Goal: Check status: Check status

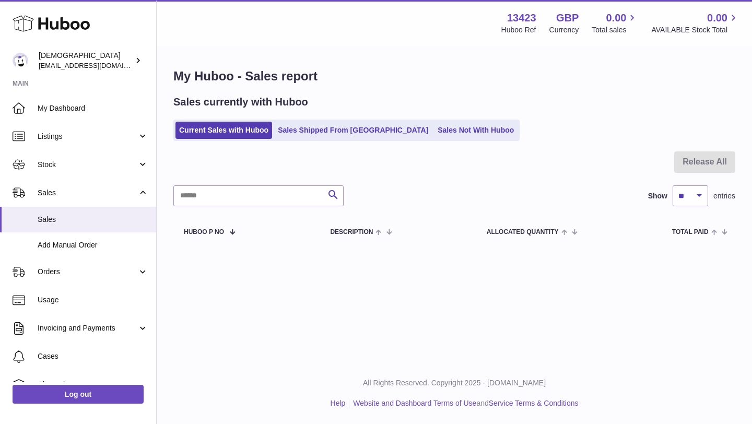
click at [321, 133] on link "Sales Shipped From [GEOGRAPHIC_DATA]" at bounding box center [353, 130] width 158 height 17
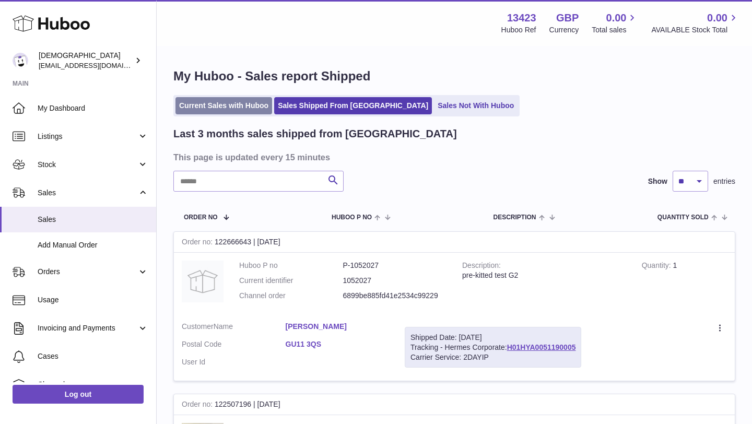
click at [249, 106] on link "Current Sales with Huboo" at bounding box center [223, 105] width 97 height 17
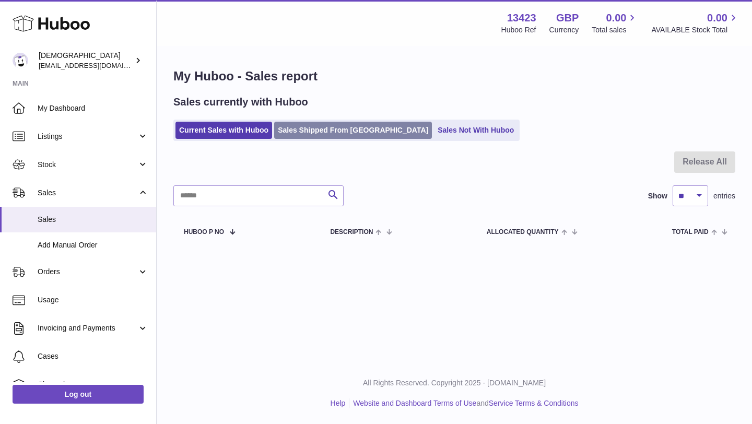
click at [338, 136] on link "Sales Shipped From [GEOGRAPHIC_DATA]" at bounding box center [353, 130] width 158 height 17
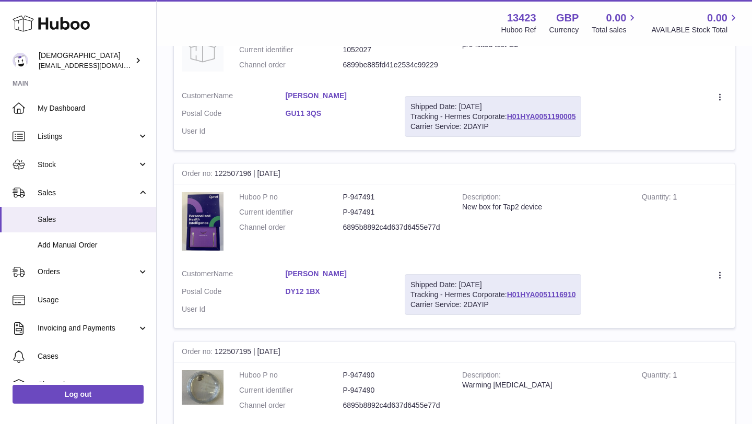
scroll to position [238, 0]
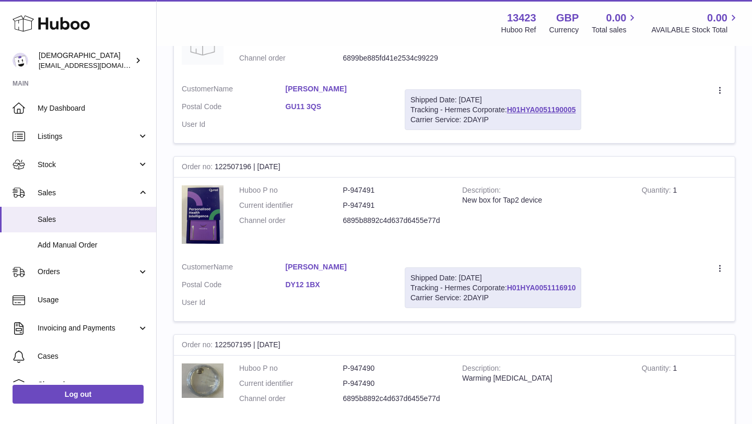
click at [523, 288] on link "H01HYA0051116910" at bounding box center [541, 288] width 69 height 8
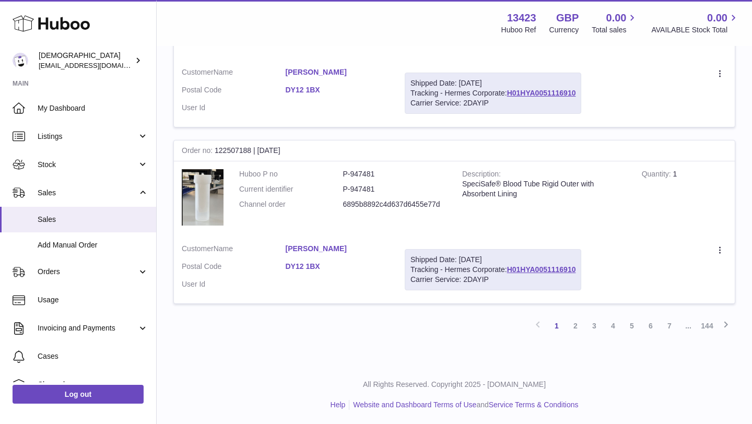
scroll to position [1572, 0]
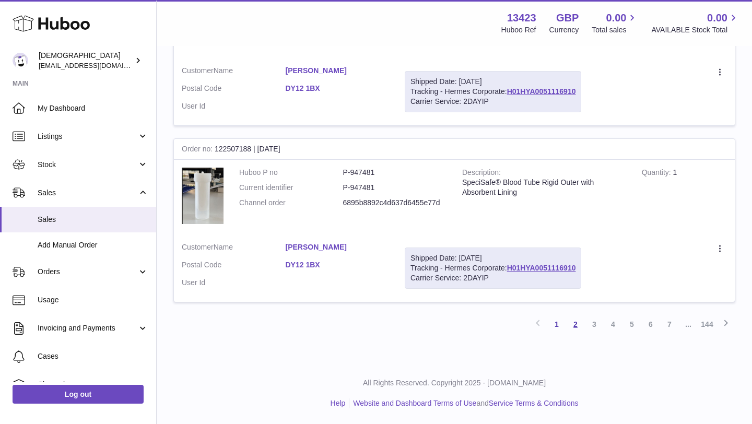
click at [572, 324] on link "2" at bounding box center [575, 324] width 19 height 19
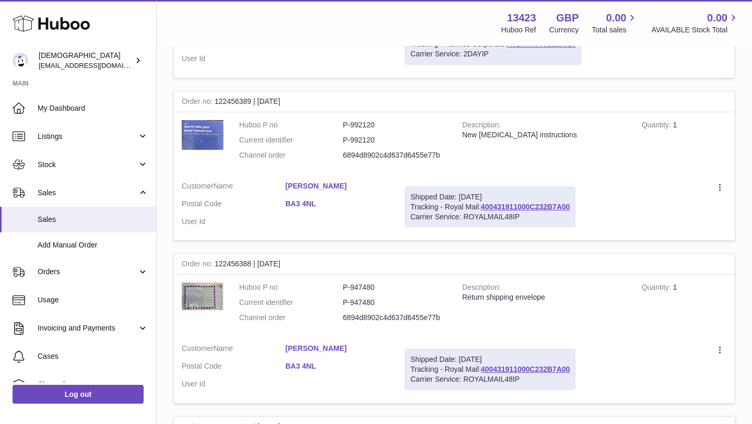
scroll to position [1149, 0]
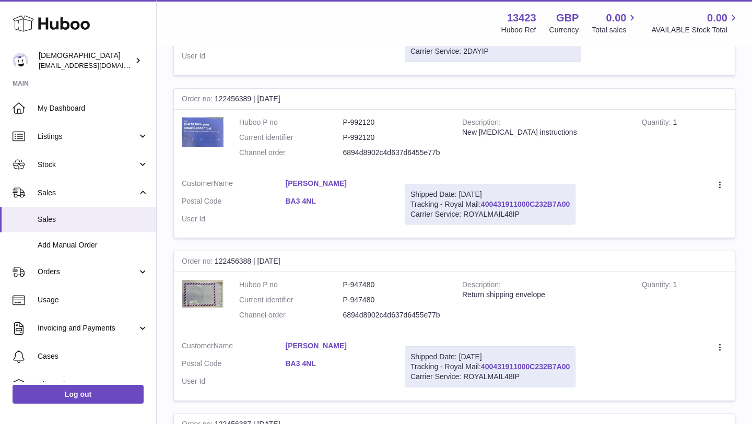
click at [553, 203] on link "400431911000C232B7A00" at bounding box center [525, 204] width 89 height 8
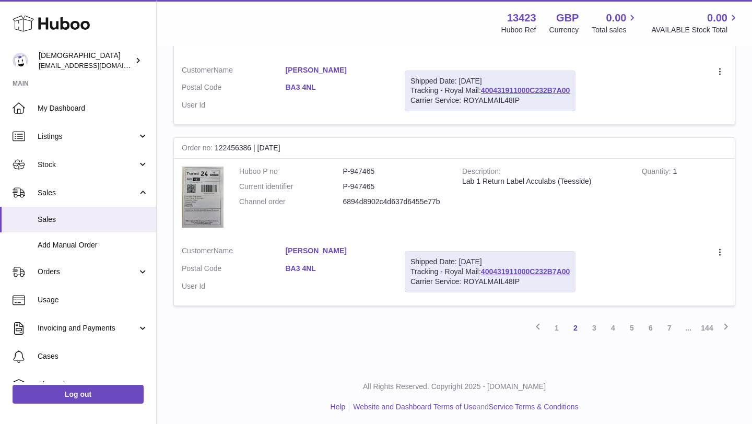
scroll to position [1591, 0]
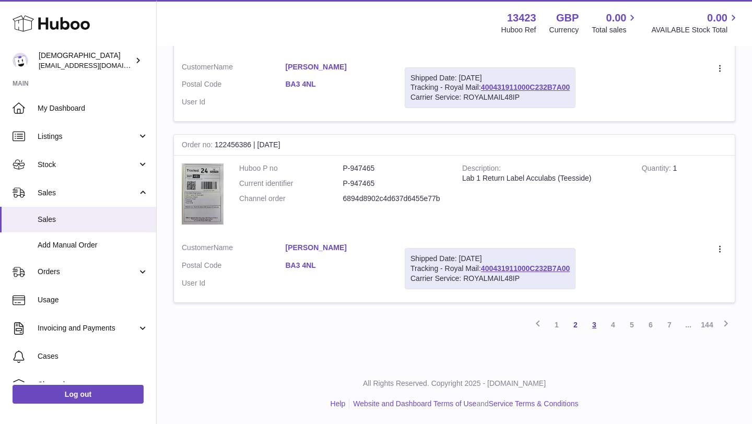
click at [593, 327] on link "3" at bounding box center [594, 324] width 19 height 19
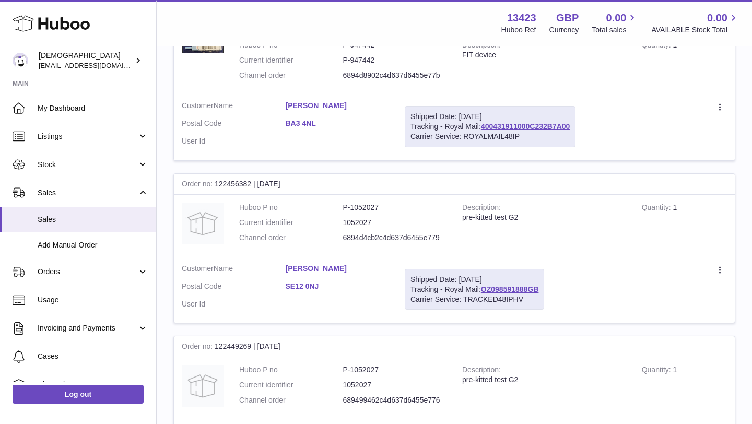
scroll to position [590, 0]
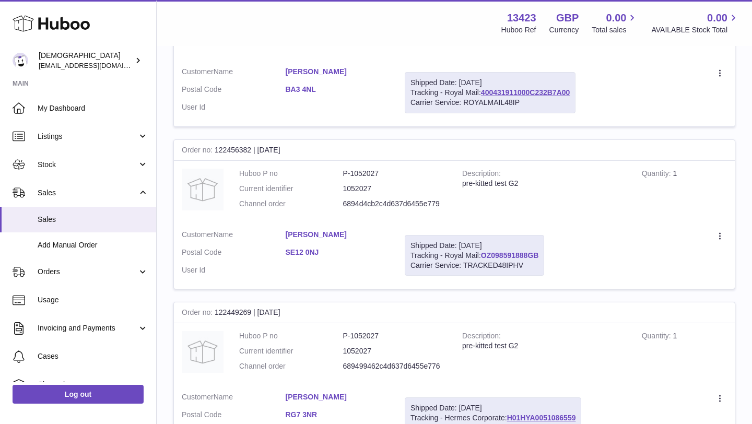
click at [533, 256] on link "OZ098591888GB" at bounding box center [510, 255] width 58 height 8
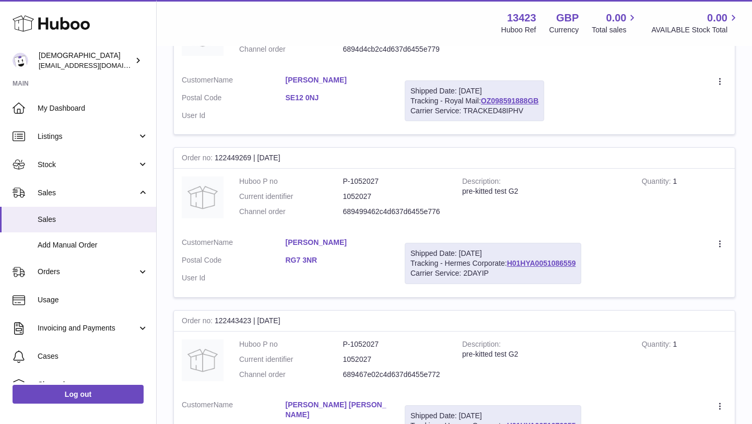
scroll to position [745, 0]
click at [548, 263] on link "H01HYA0051086559" at bounding box center [541, 262] width 69 height 8
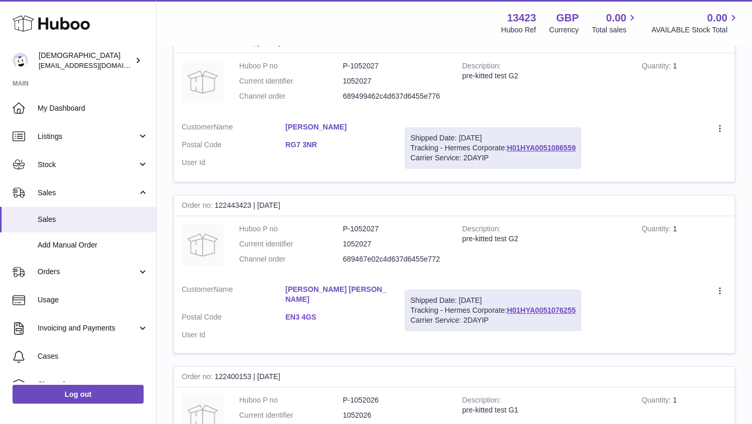
scroll to position [883, 0]
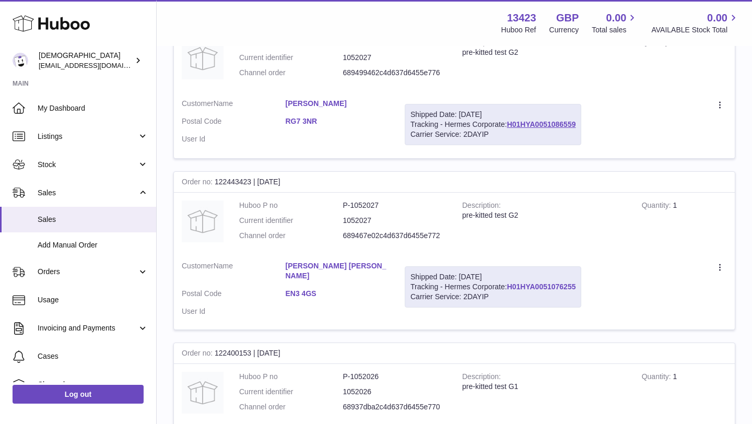
click at [540, 287] on link "H01HYA0051076255" at bounding box center [541, 286] width 69 height 8
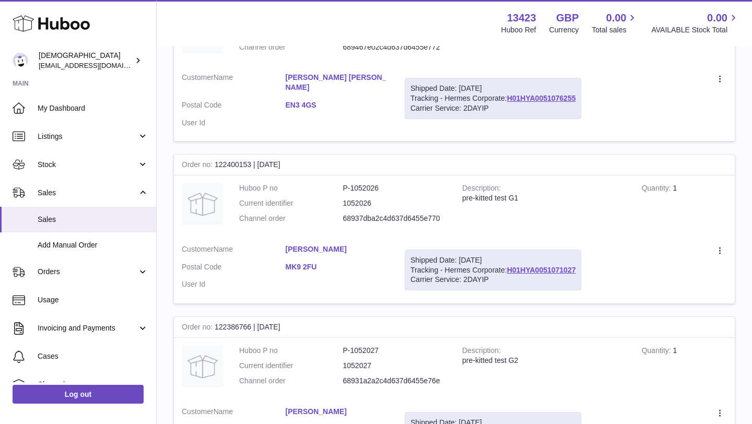
scroll to position [1073, 0]
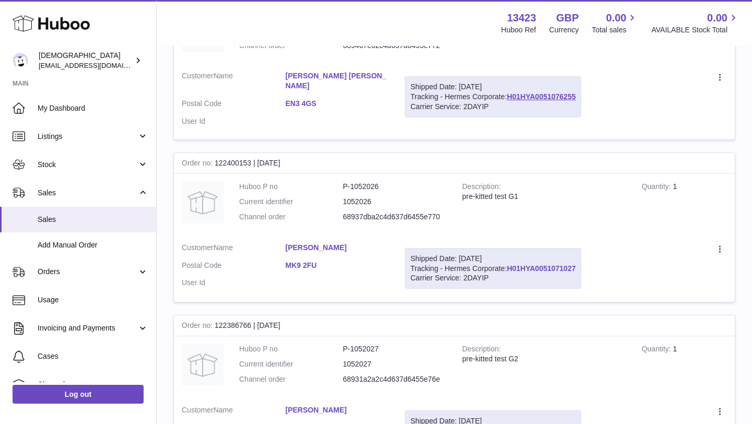
click at [556, 264] on link "H01HYA0051071027" at bounding box center [541, 268] width 69 height 8
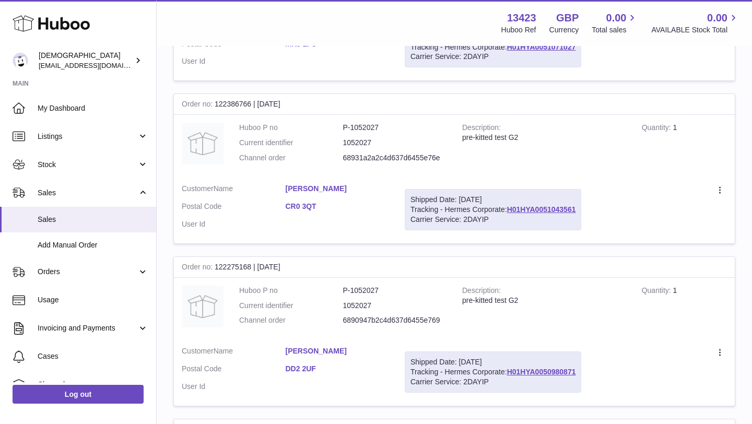
scroll to position [1297, 0]
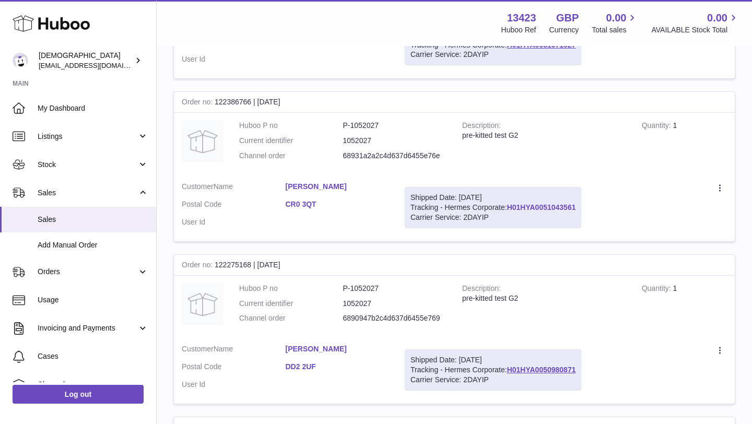
click at [528, 203] on link "H01HYA0051043561" at bounding box center [541, 207] width 69 height 8
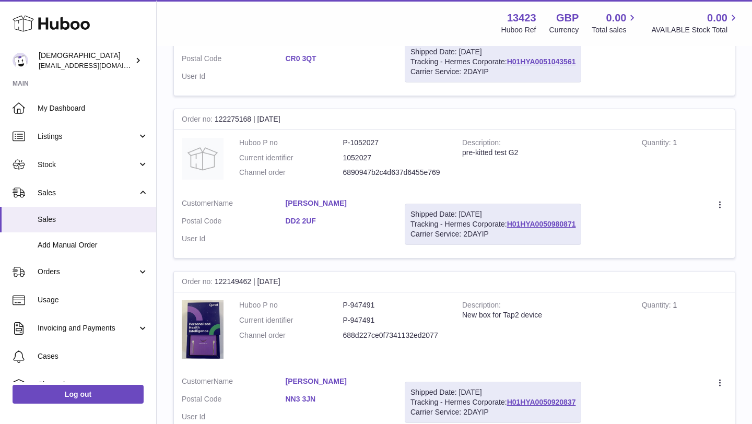
scroll to position [1444, 0]
click at [534, 218] on link "H01HYA0050980871" at bounding box center [541, 222] width 69 height 8
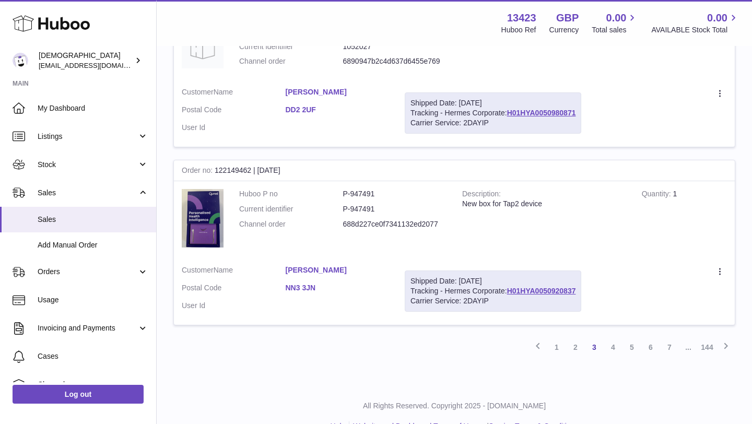
scroll to position [1556, 0]
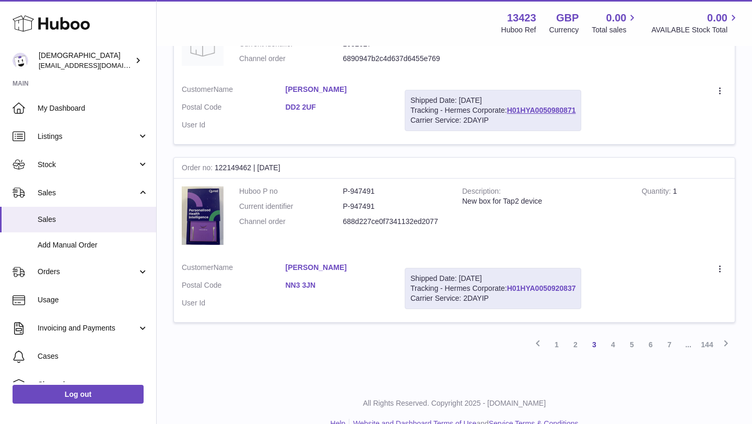
click at [540, 284] on link "H01HYA0050920837" at bounding box center [541, 288] width 69 height 8
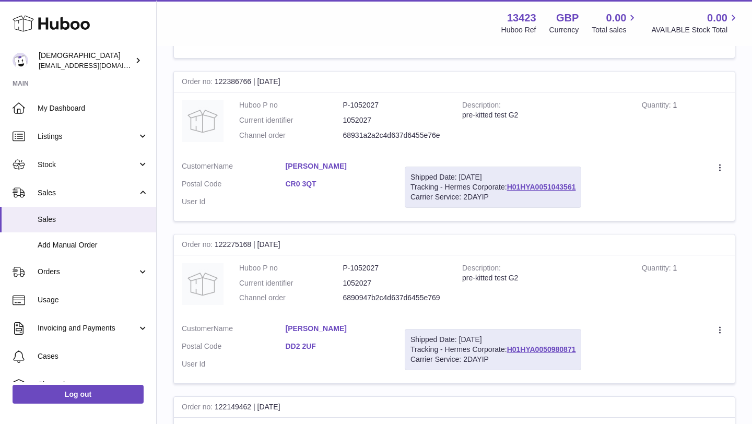
scroll to position [1568, 0]
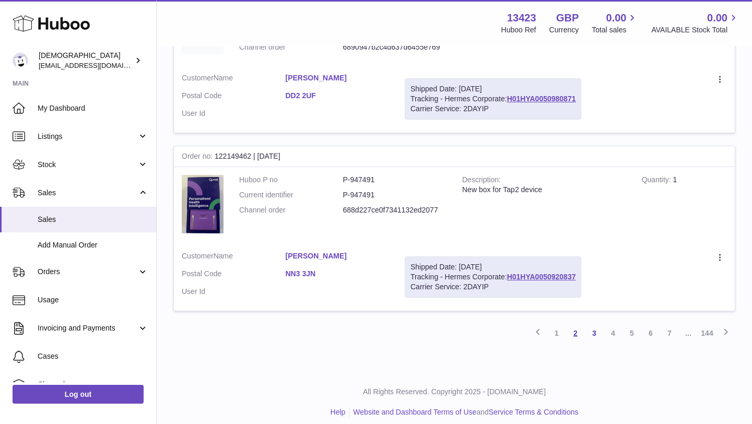
click at [575, 324] on link "2" at bounding box center [575, 333] width 19 height 19
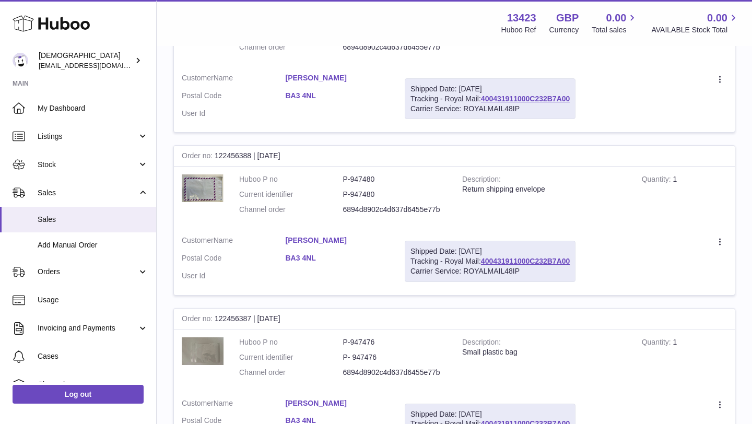
scroll to position [1591, 0]
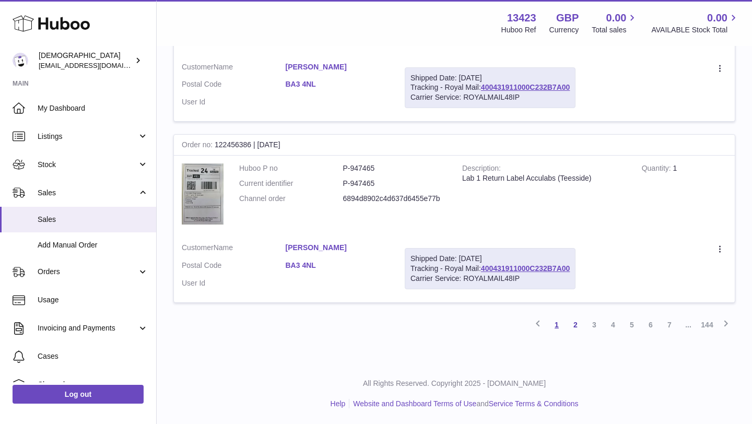
click at [558, 321] on link "1" at bounding box center [556, 324] width 19 height 19
